Goal: Task Accomplishment & Management: Use online tool/utility

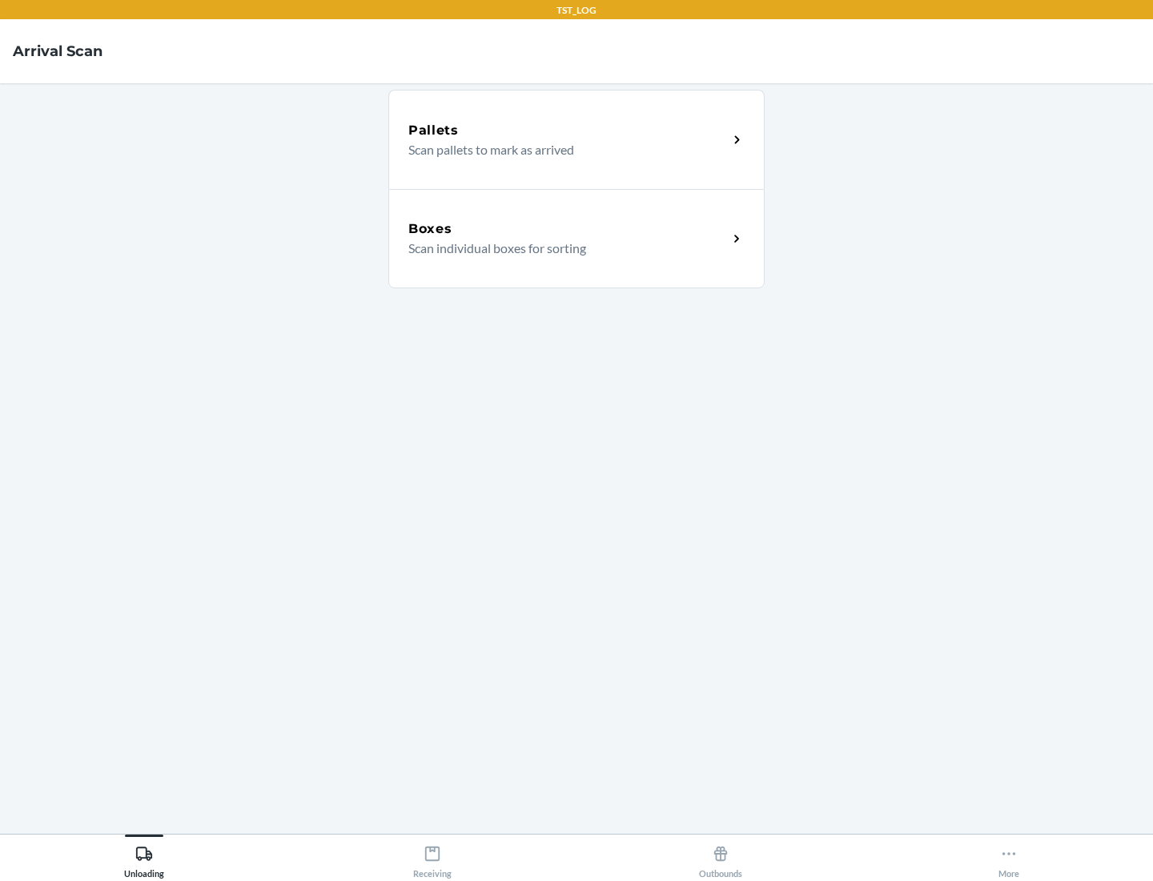
click at [568, 229] on div "Boxes" at bounding box center [567, 228] width 319 height 19
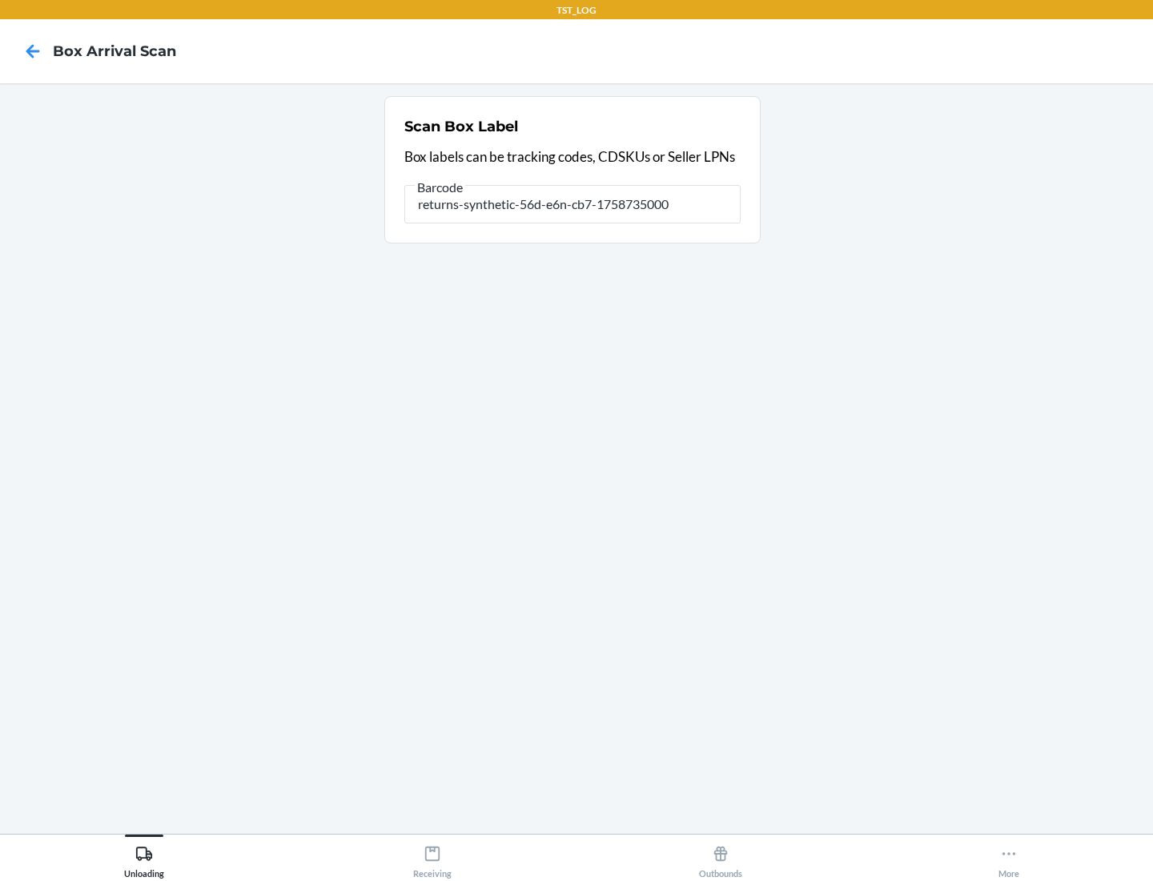
type input "returns-synthetic-56d-e6n-cb7-1758735000"
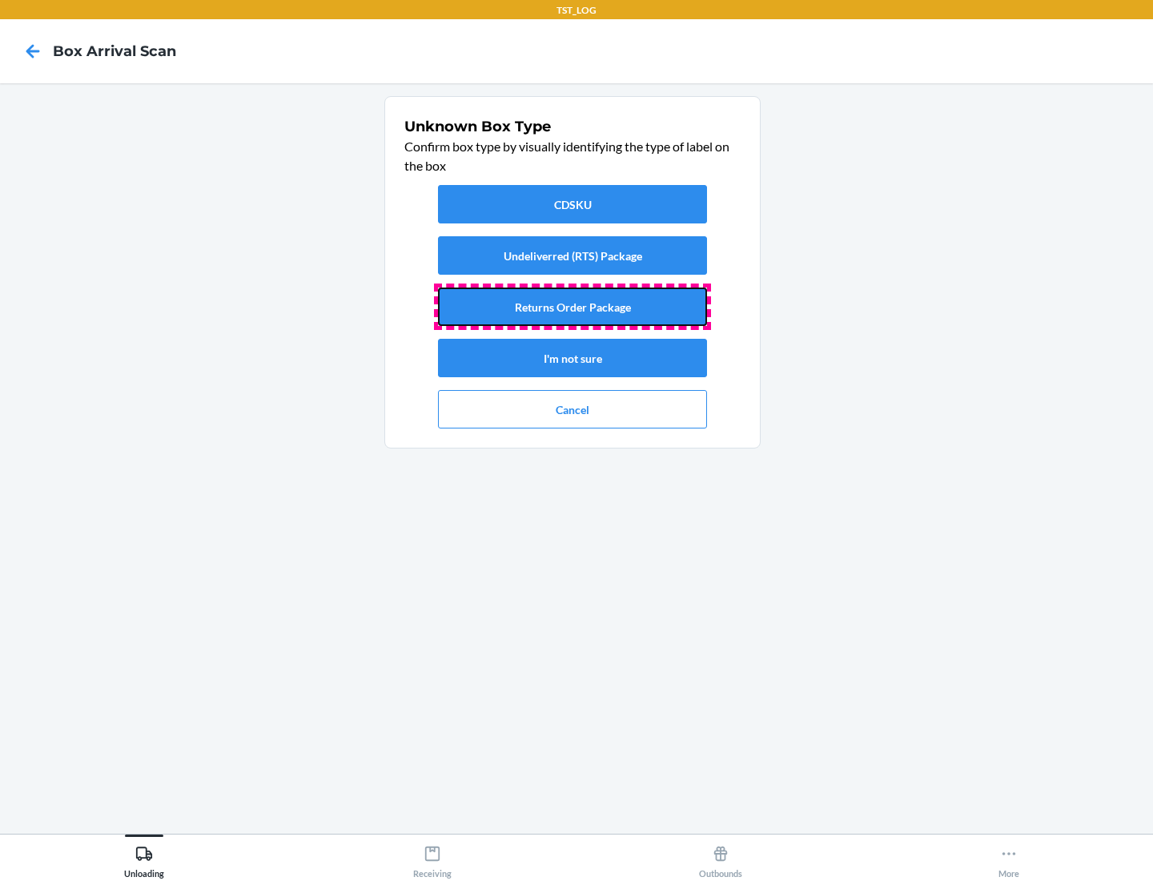
click at [572, 307] on button "Returns Order Package" at bounding box center [572, 306] width 269 height 38
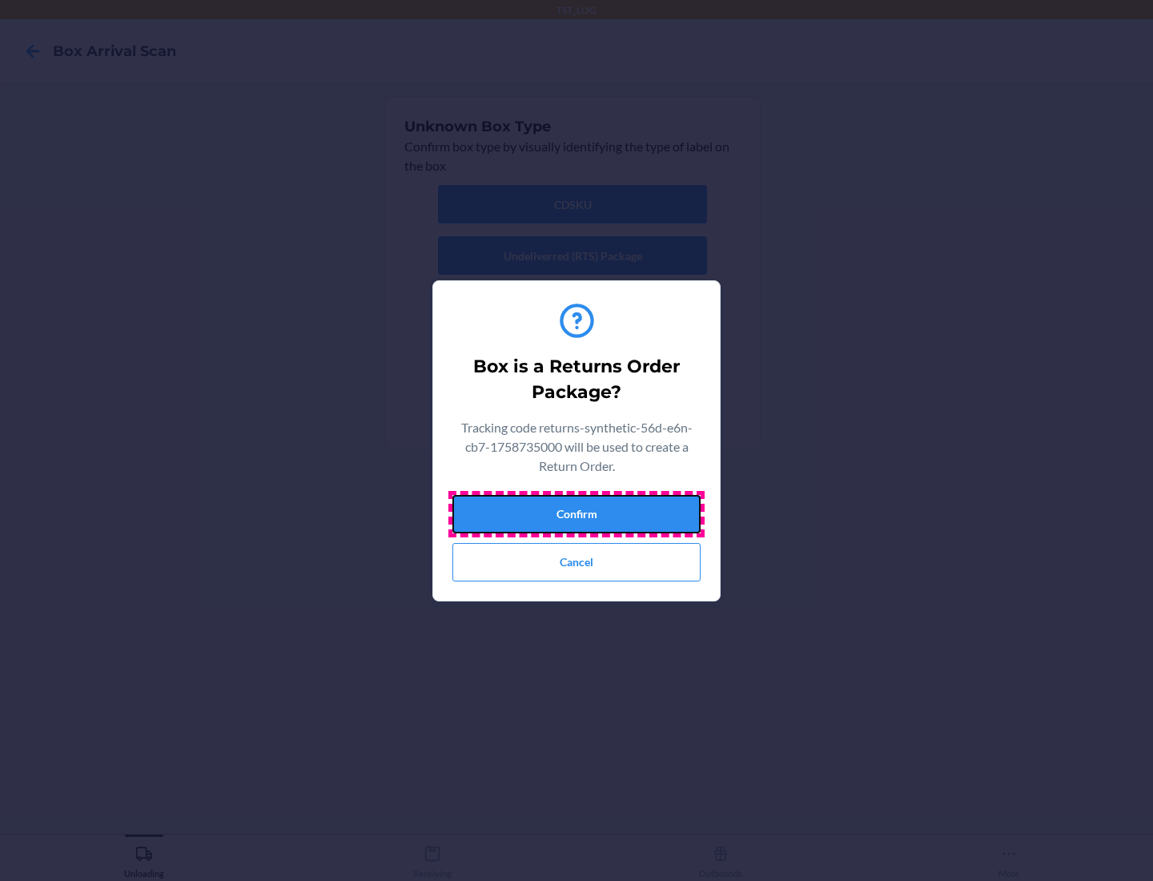
click at [576, 513] on button "Confirm" at bounding box center [576, 514] width 248 height 38
